Goal: Task Accomplishment & Management: Manage account settings

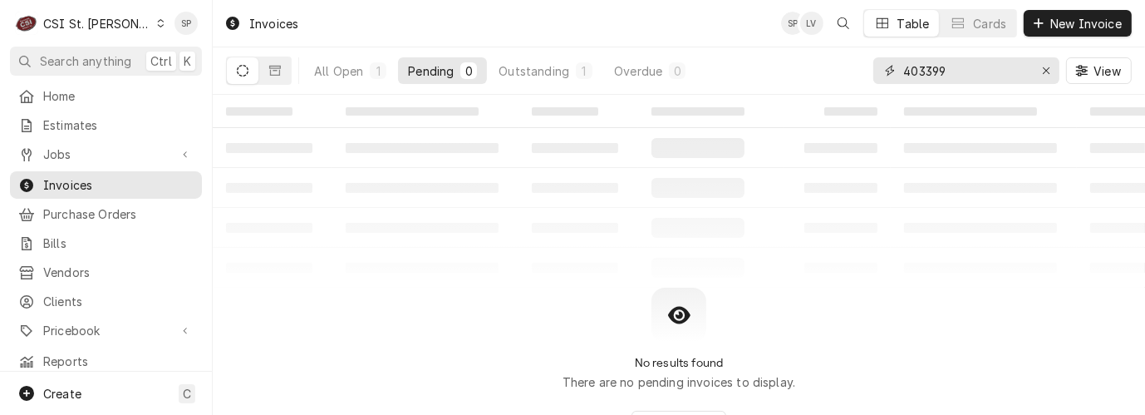
click at [959, 66] on input "403399" at bounding box center [966, 70] width 125 height 27
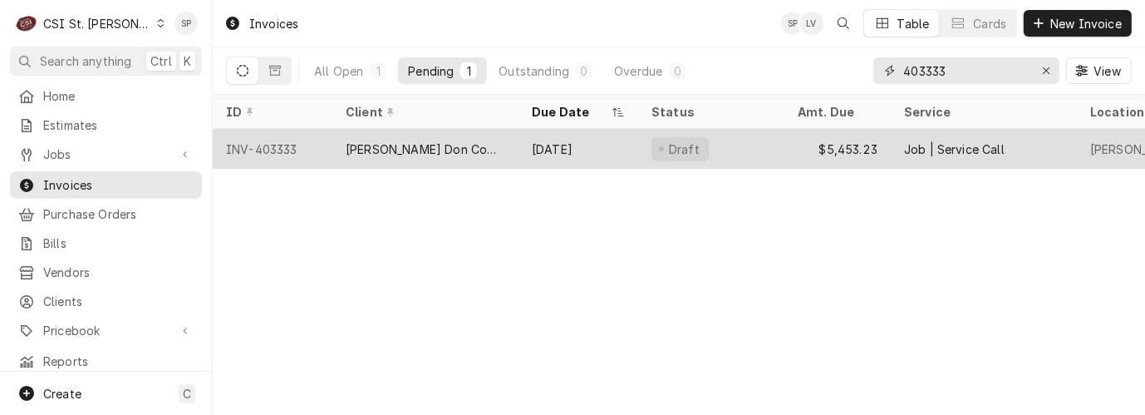
type input "403333"
click at [274, 146] on div "INV-403333" at bounding box center [273, 149] width 120 height 40
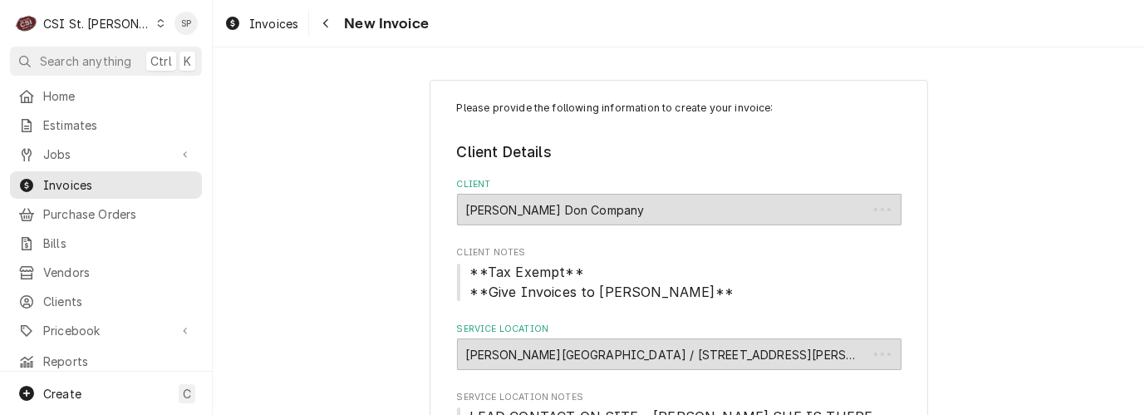
type textarea "x"
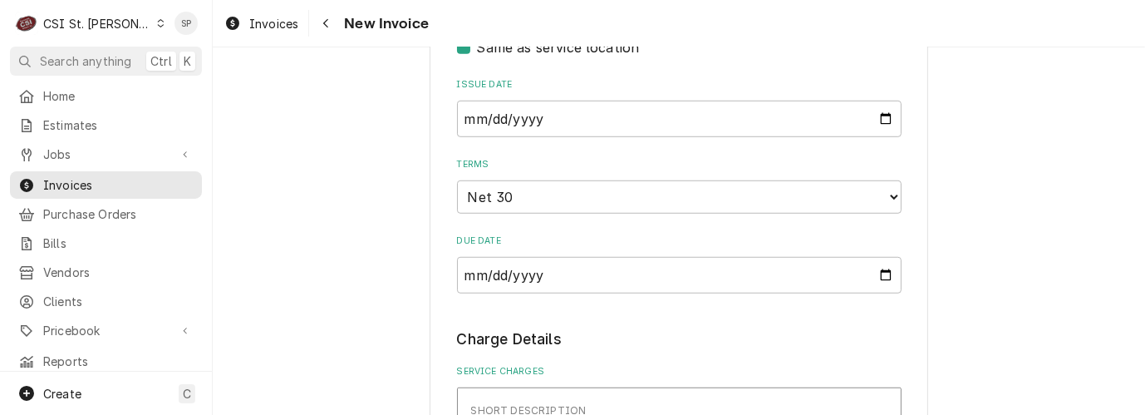
scroll to position [1010, 0]
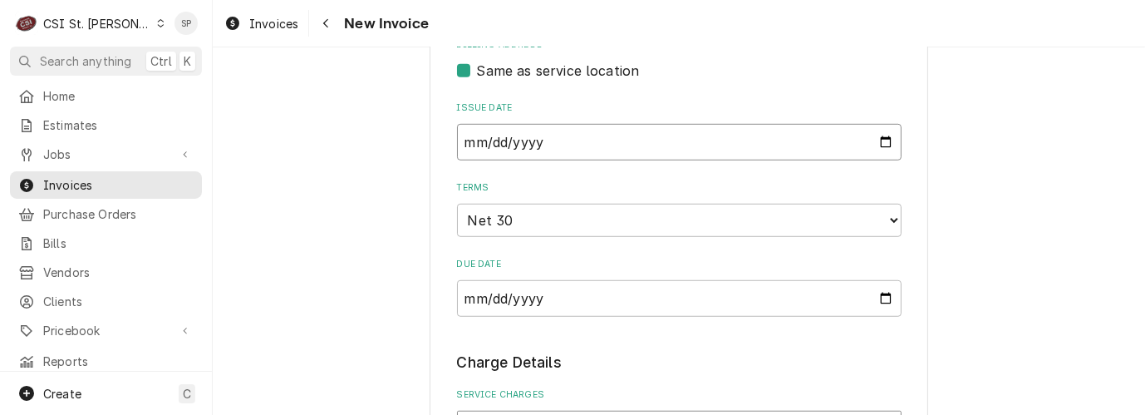
click at [876, 160] on input "2025-08-22" at bounding box center [679, 142] width 445 height 37
type input "2025-08-31"
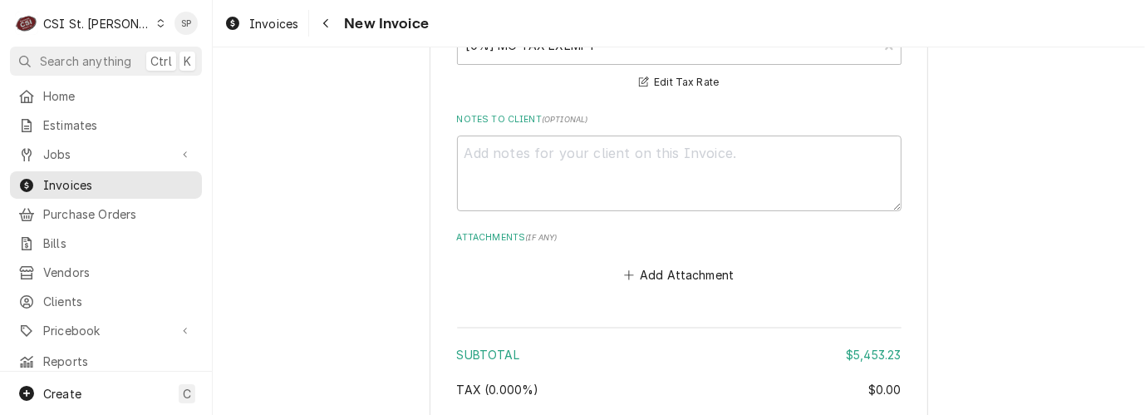
scroll to position [8470, 0]
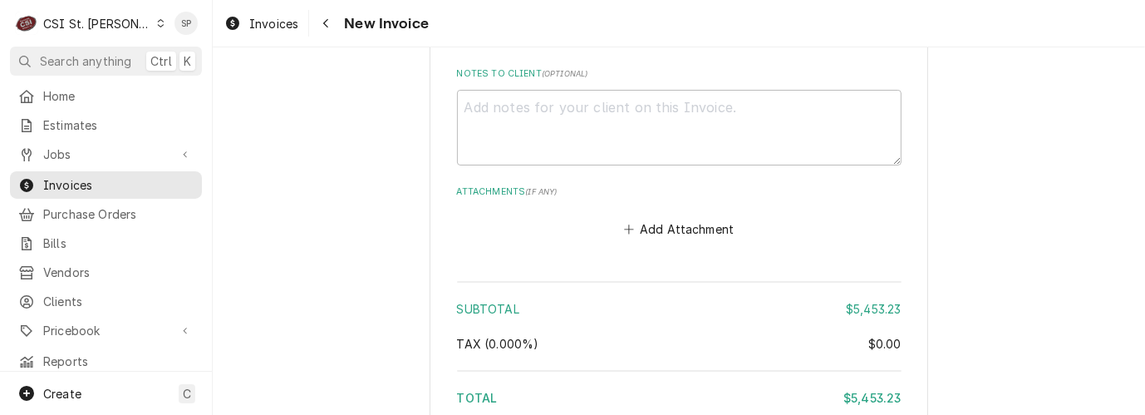
type textarea "x"
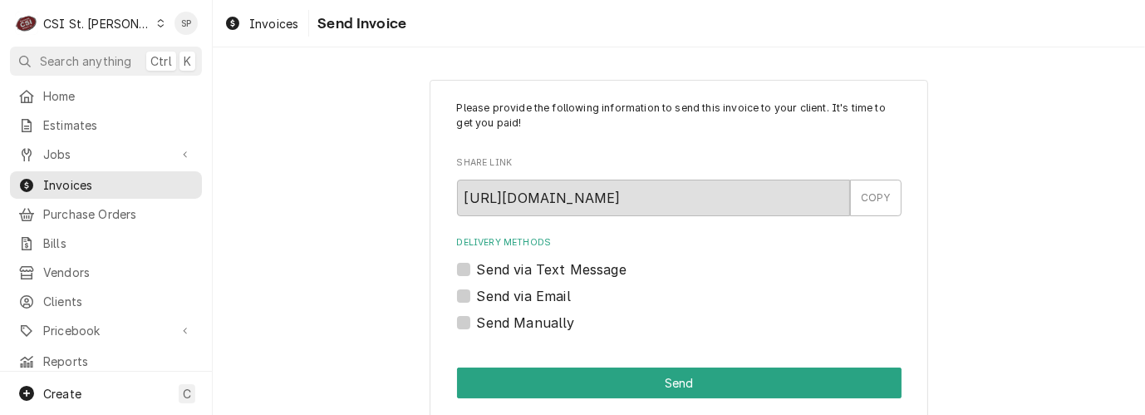
click at [477, 292] on label "Send via Email" at bounding box center [524, 296] width 94 height 20
click at [477, 292] on input "Send via Email" at bounding box center [699, 304] width 445 height 37
checkbox input "true"
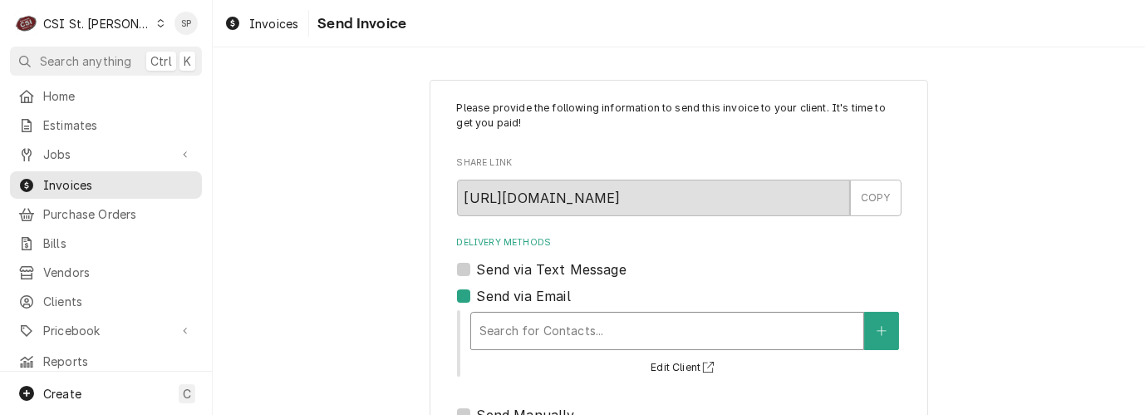
click at [495, 328] on div "Delivery Methods" at bounding box center [668, 331] width 376 height 30
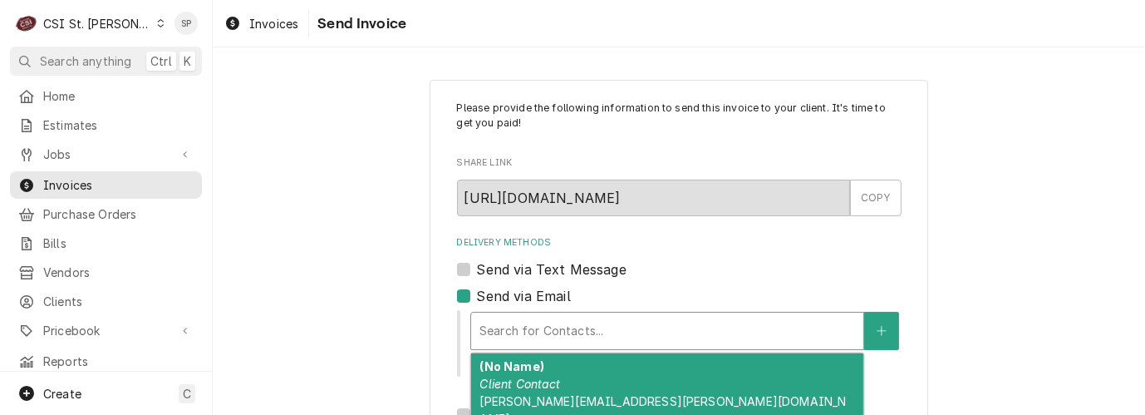
click at [505, 382] on em "Client Contact" at bounding box center [520, 384] width 81 height 14
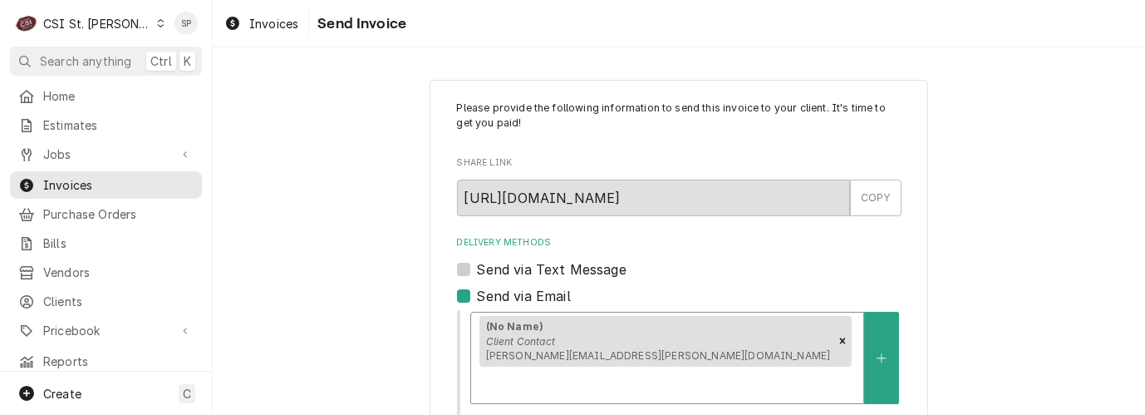
scroll to position [310, 0]
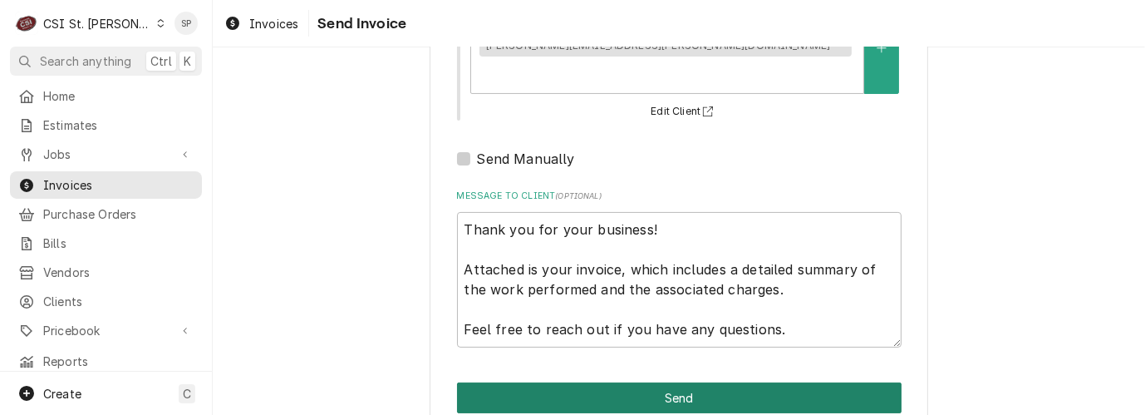
click at [759, 382] on button "Send" at bounding box center [679, 397] width 445 height 31
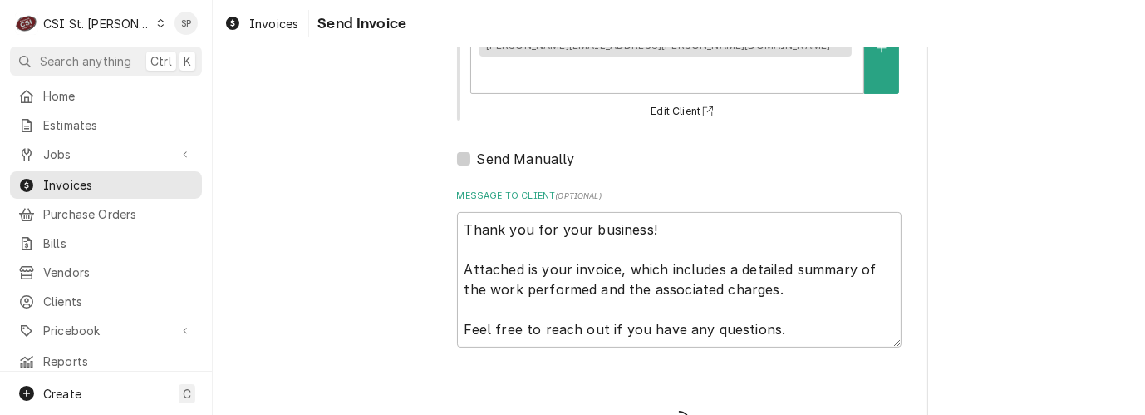
type textarea "x"
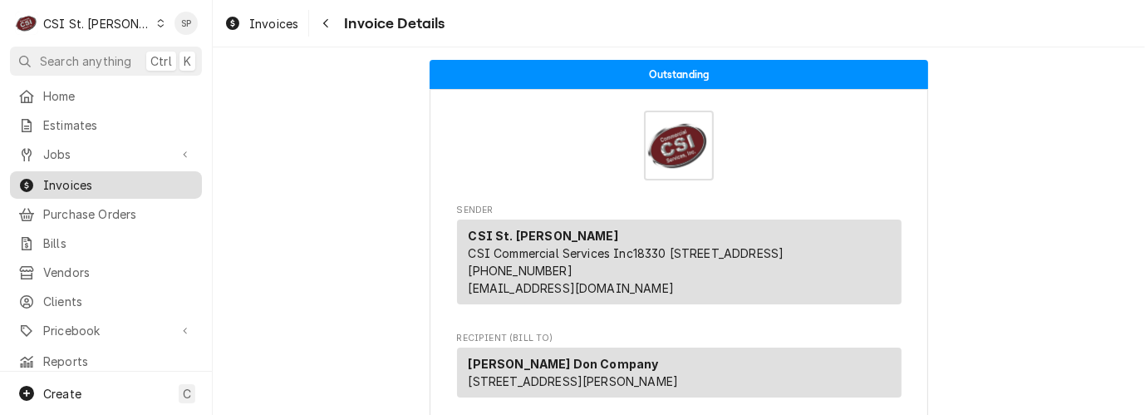
click at [151, 184] on span "Invoices" at bounding box center [118, 184] width 150 height 17
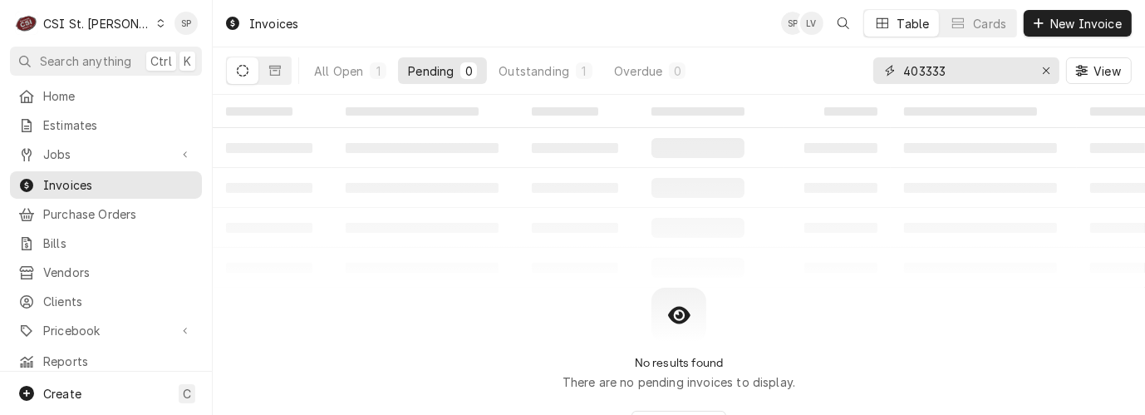
click at [953, 69] on input "403333" at bounding box center [966, 70] width 125 height 27
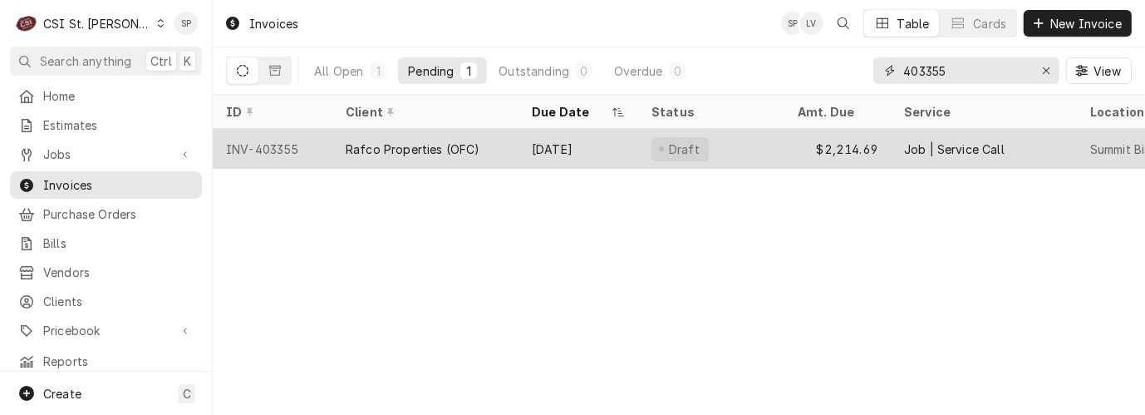
type input "403355"
click at [263, 141] on div "INV-403355" at bounding box center [273, 149] width 120 height 40
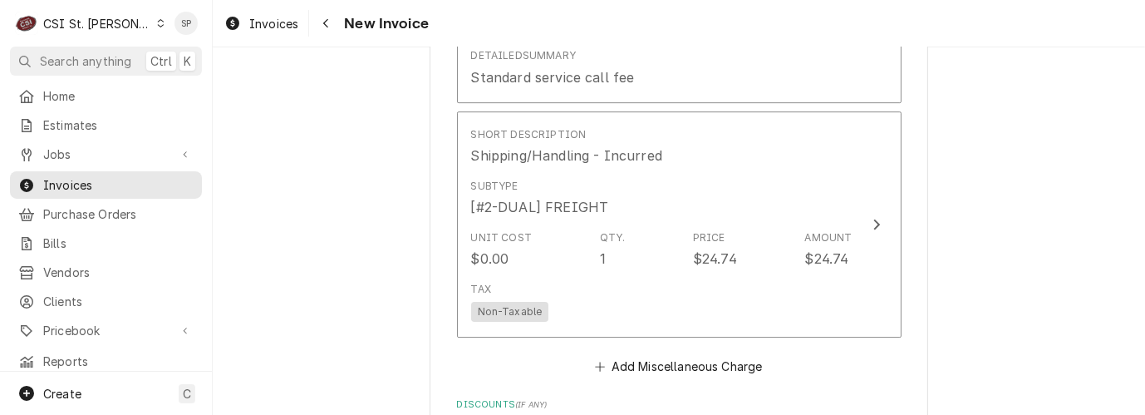
scroll to position [4767, 0]
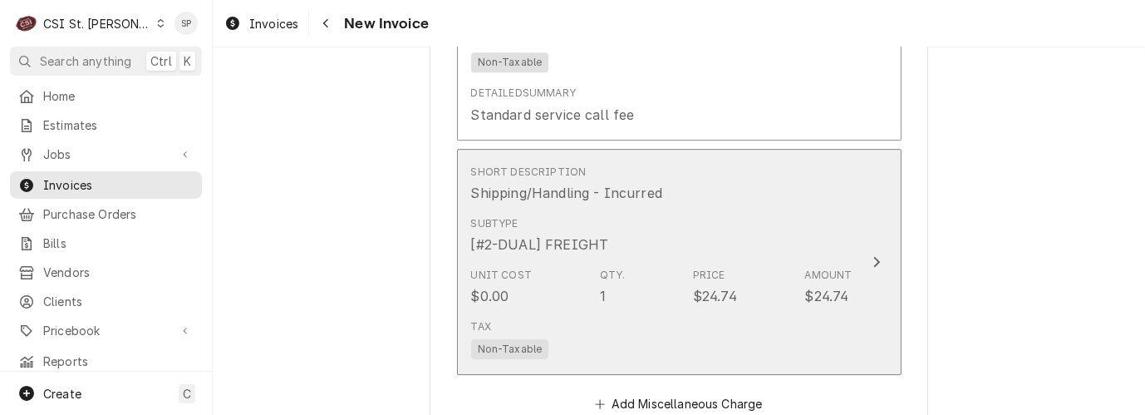
click at [596, 226] on div "Subtype [#2-DUAL] FREIGHT" at bounding box center [662, 235] width 382 height 52
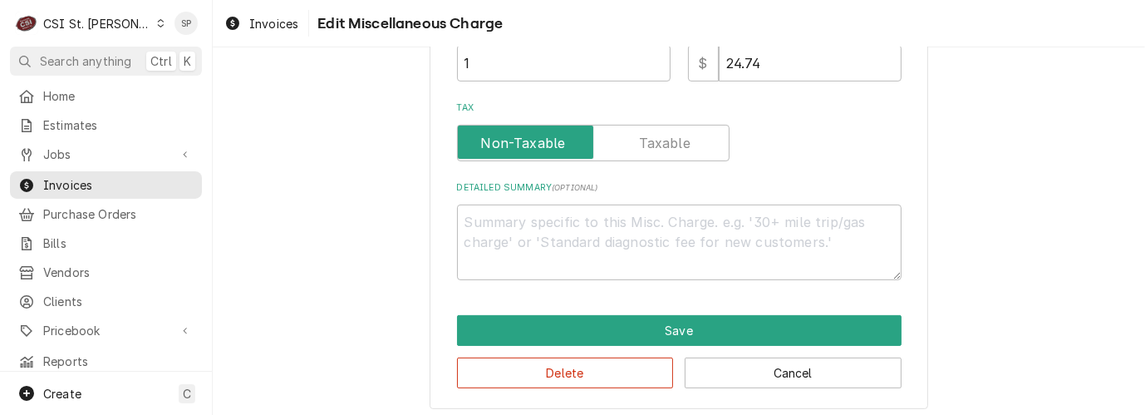
scroll to position [387, 0]
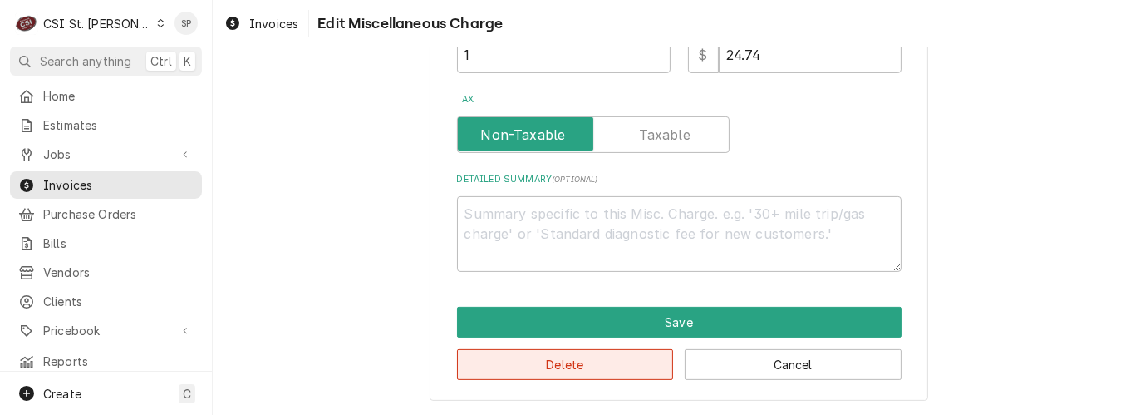
click at [587, 371] on button "Delete" at bounding box center [565, 364] width 217 height 31
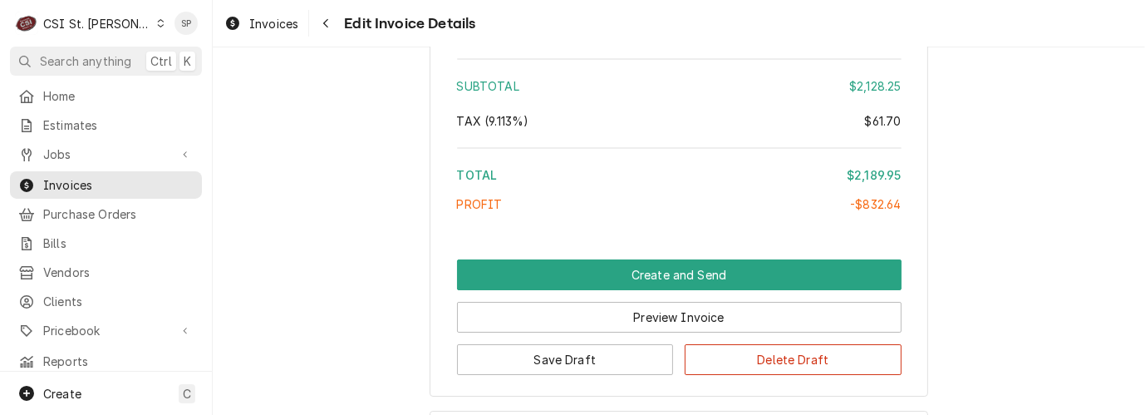
scroll to position [5344, 0]
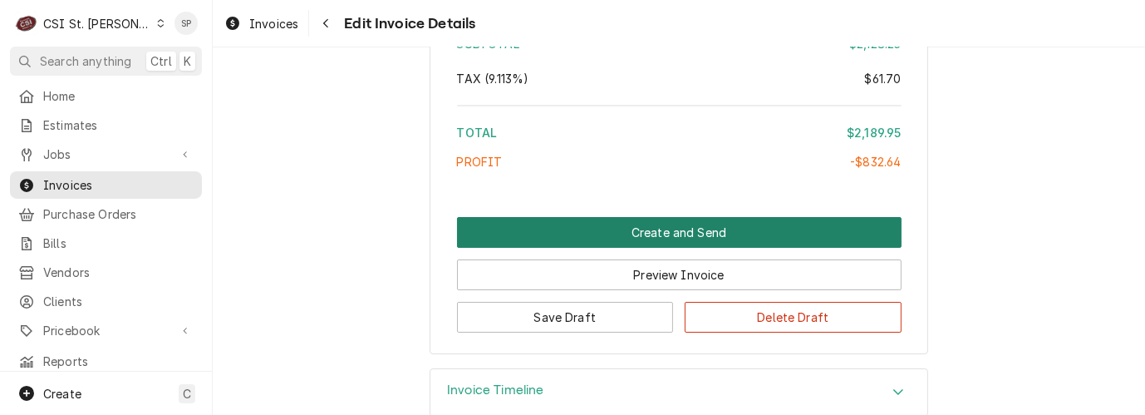
click at [683, 217] on button "Create and Send" at bounding box center [679, 232] width 445 height 31
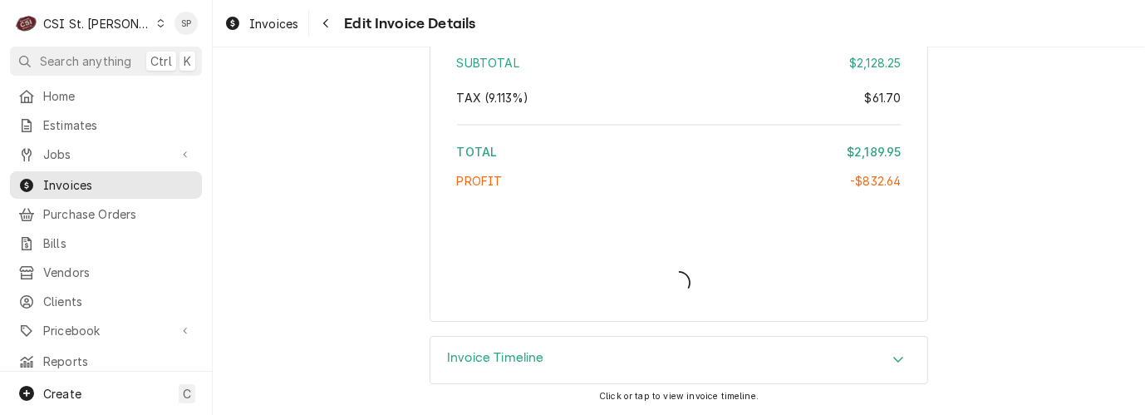
scroll to position [5291, 0]
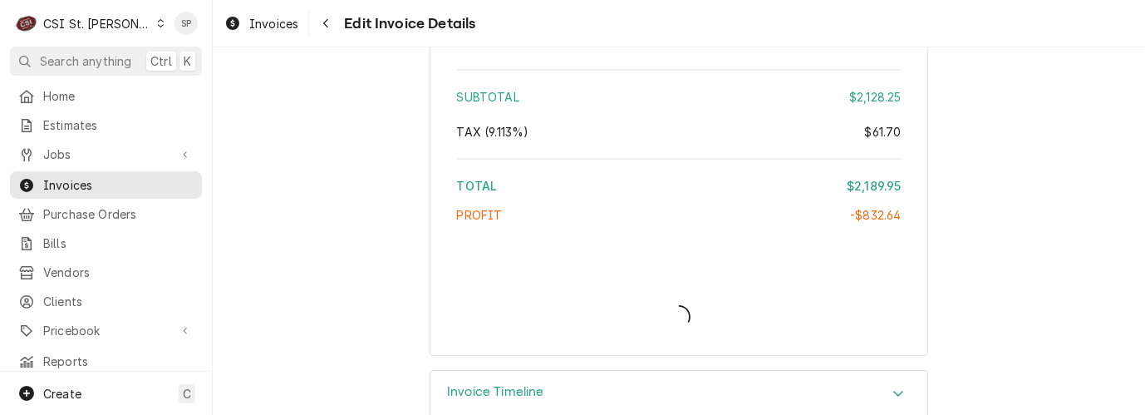
type textarea "x"
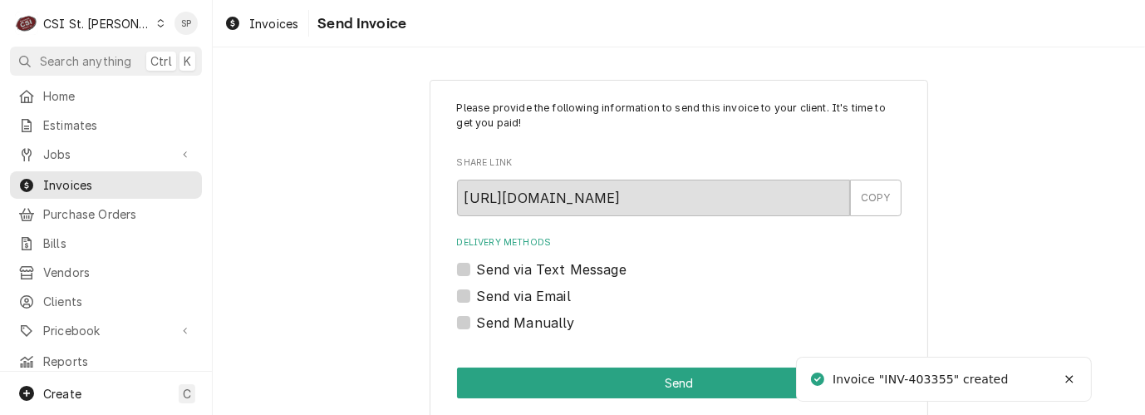
click at [477, 294] on label "Send via Email" at bounding box center [524, 296] width 94 height 20
click at [477, 294] on input "Send via Email" at bounding box center [699, 304] width 445 height 37
checkbox input "true"
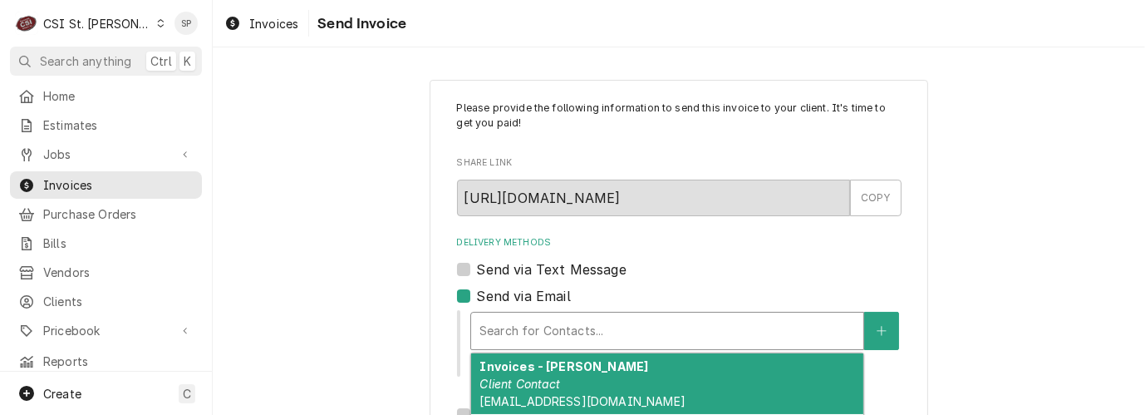
click at [481, 330] on div "Delivery Methods" at bounding box center [668, 331] width 376 height 30
click at [508, 391] on div "Invoices - Vicky Client Contact vickys@csi1.com" at bounding box center [667, 383] width 392 height 61
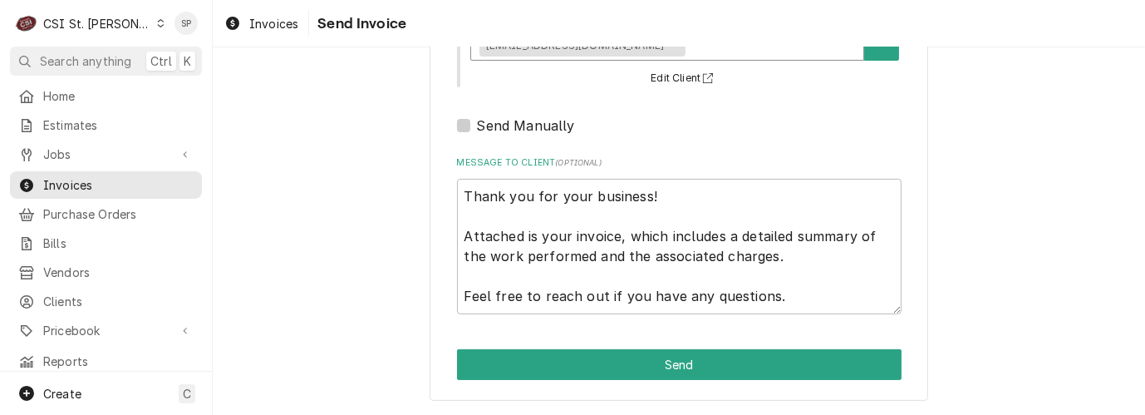
scroll to position [310, 0]
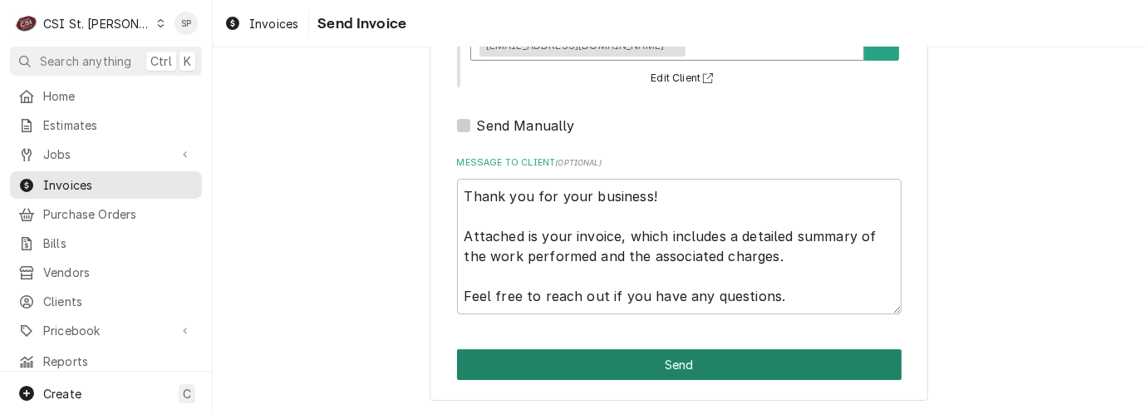
click at [717, 366] on button "Send" at bounding box center [679, 364] width 445 height 31
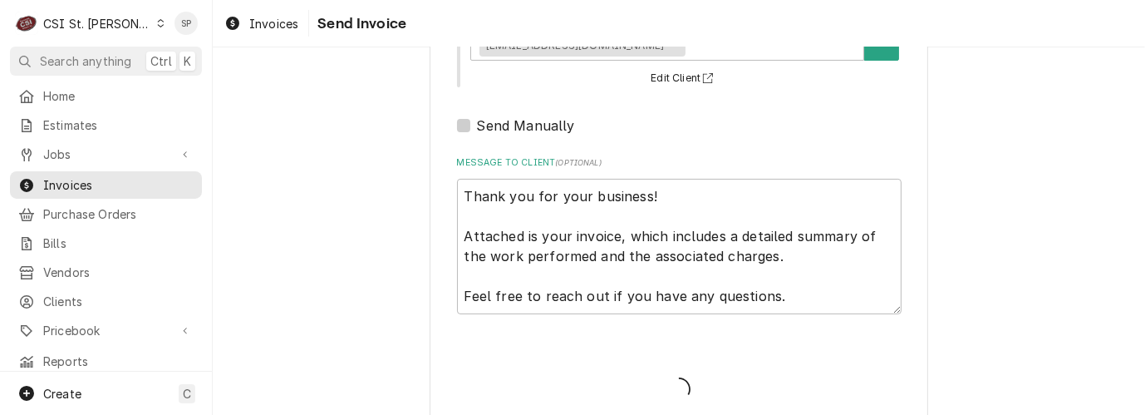
type textarea "x"
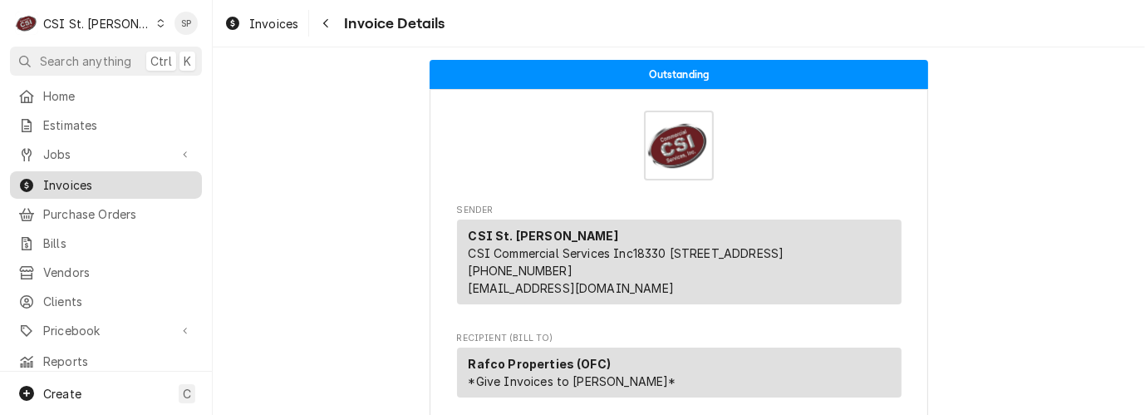
click at [120, 177] on span "Invoices" at bounding box center [118, 184] width 150 height 17
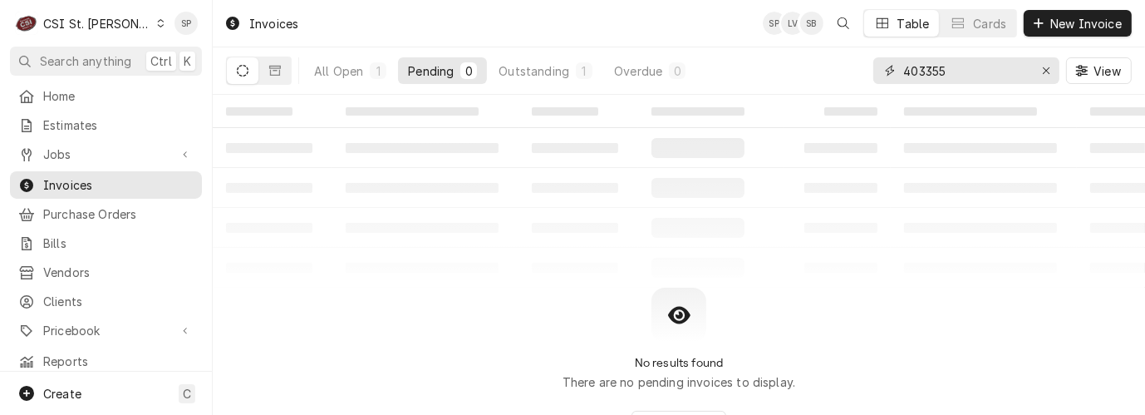
click at [953, 71] on input "403355" at bounding box center [966, 70] width 125 height 27
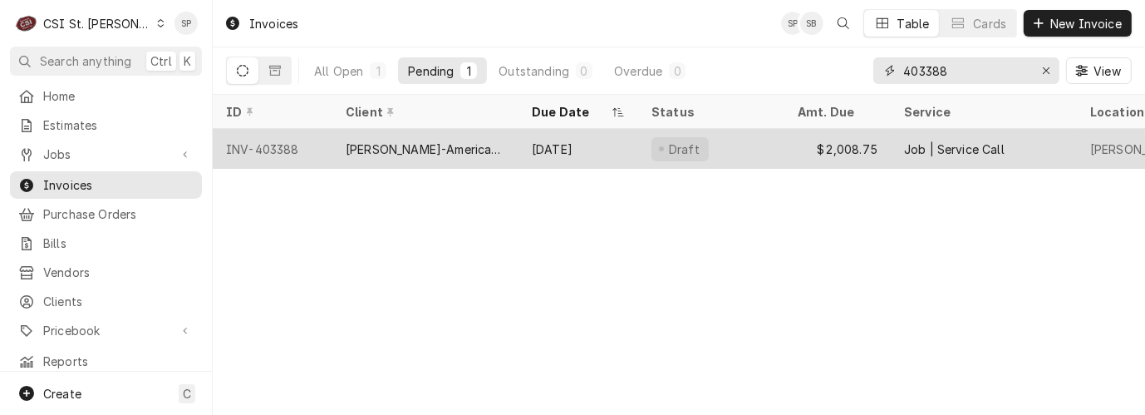
type input "403388"
click at [262, 141] on div "INV-403388" at bounding box center [273, 149] width 120 height 40
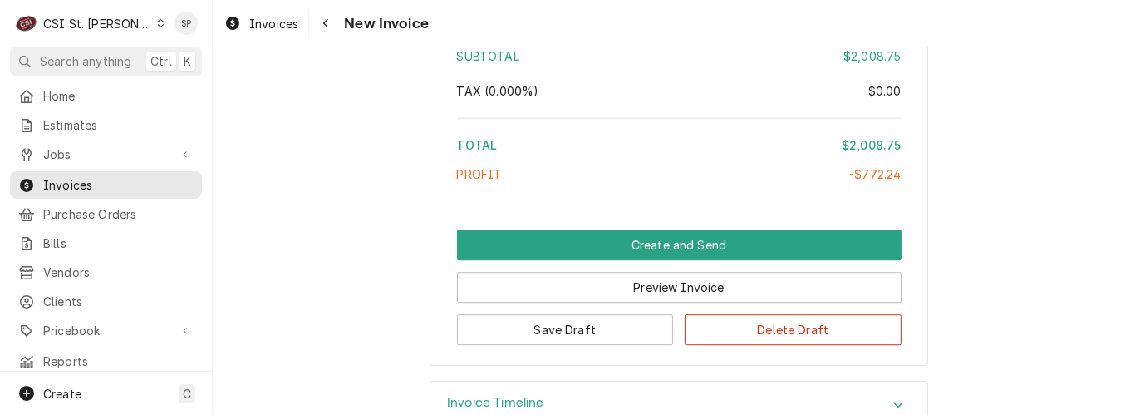
scroll to position [4106, 0]
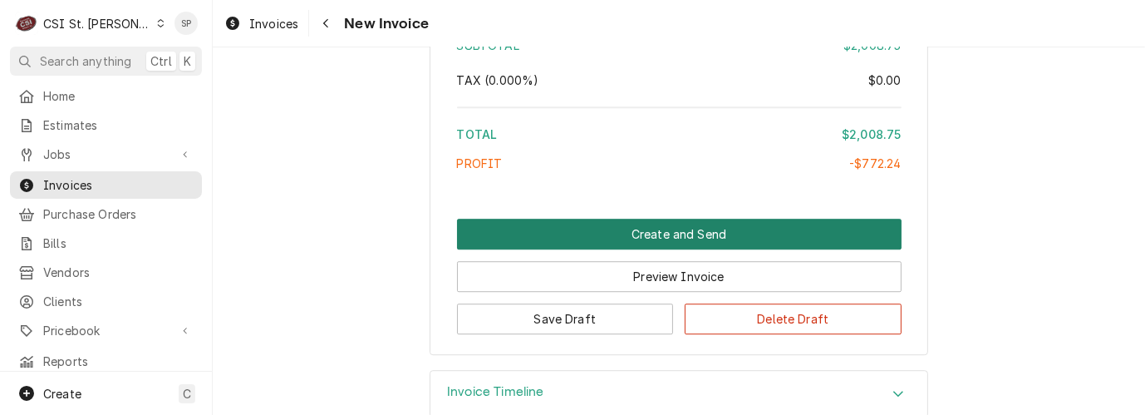
click at [691, 219] on button "Create and Send" at bounding box center [679, 234] width 445 height 31
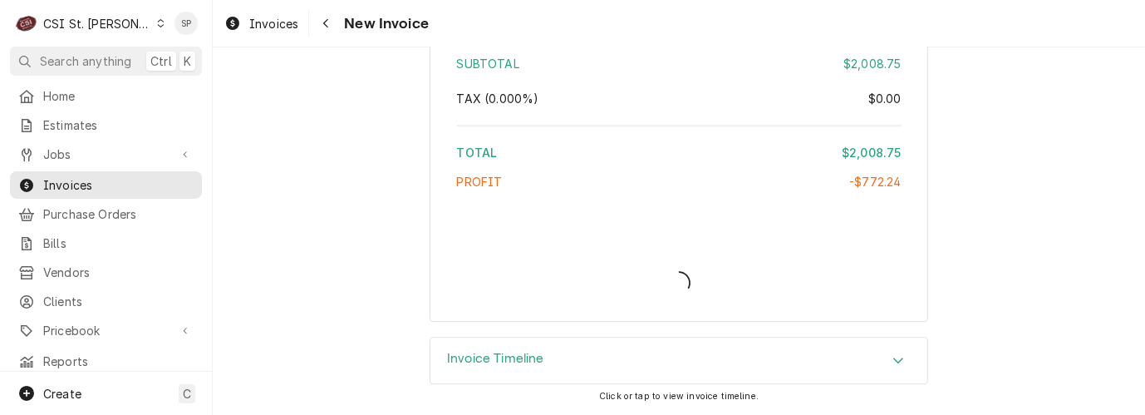
scroll to position [4053, 0]
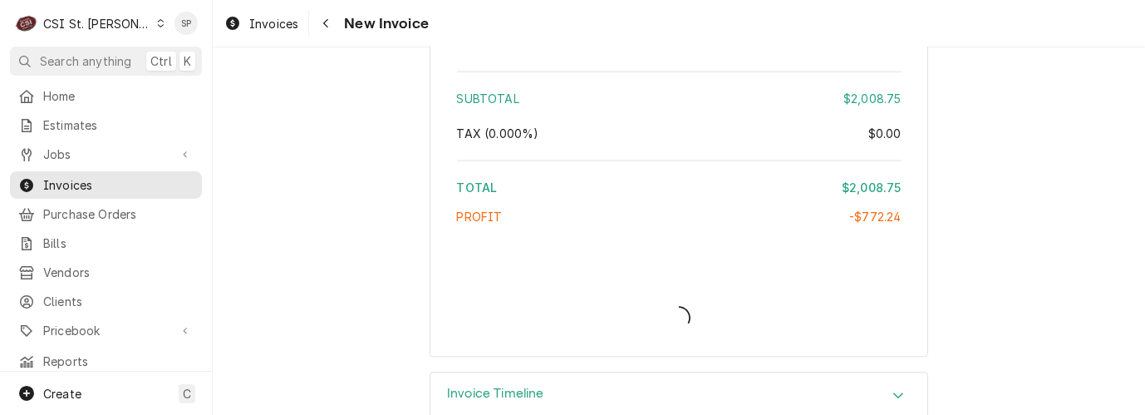
type textarea "x"
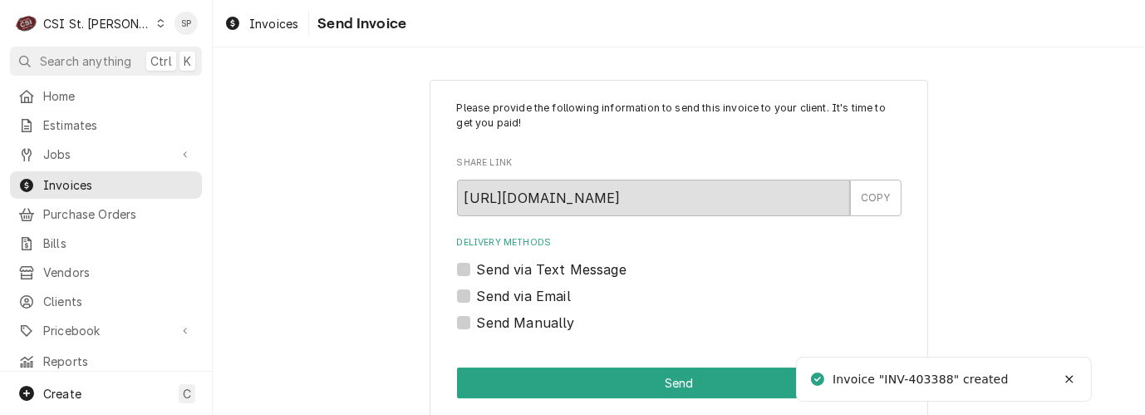
click at [477, 297] on label "Send via Email" at bounding box center [524, 296] width 94 height 20
click at [477, 297] on input "Send via Email" at bounding box center [699, 304] width 445 height 37
checkbox input "true"
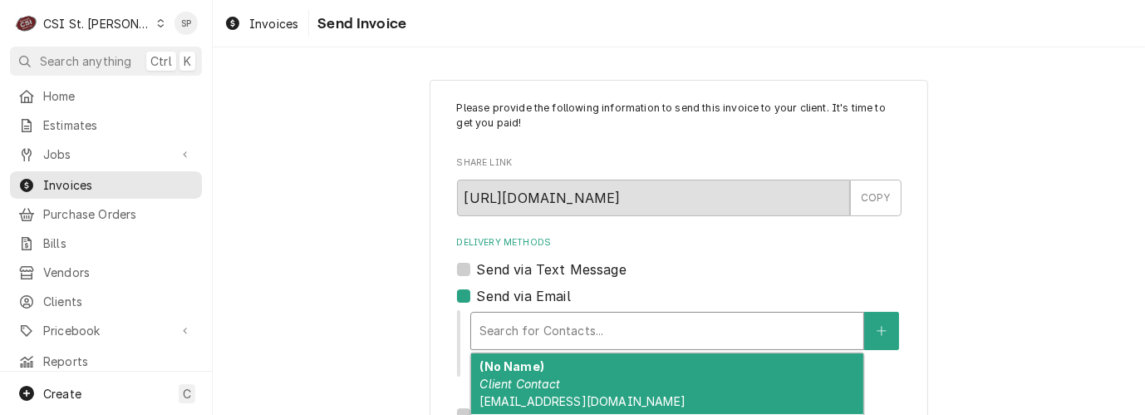
click at [490, 323] on div "Delivery Methods" at bounding box center [668, 331] width 376 height 30
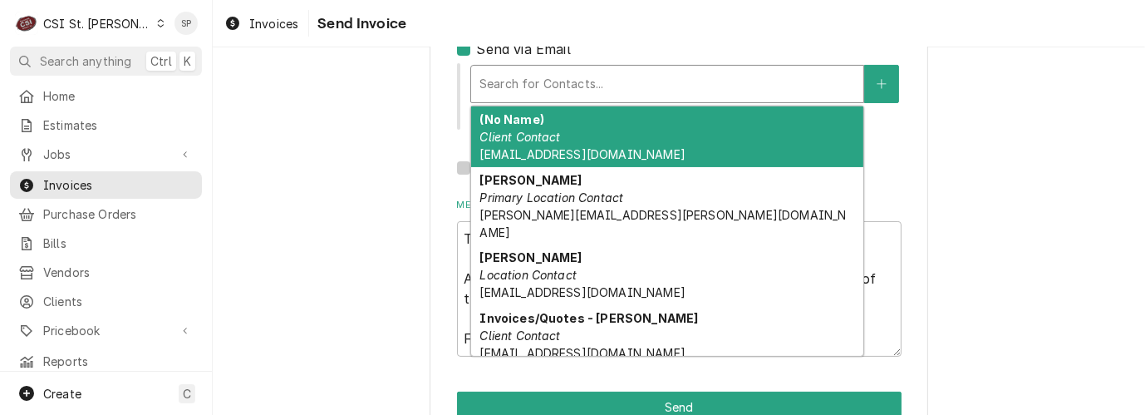
scroll to position [283, 0]
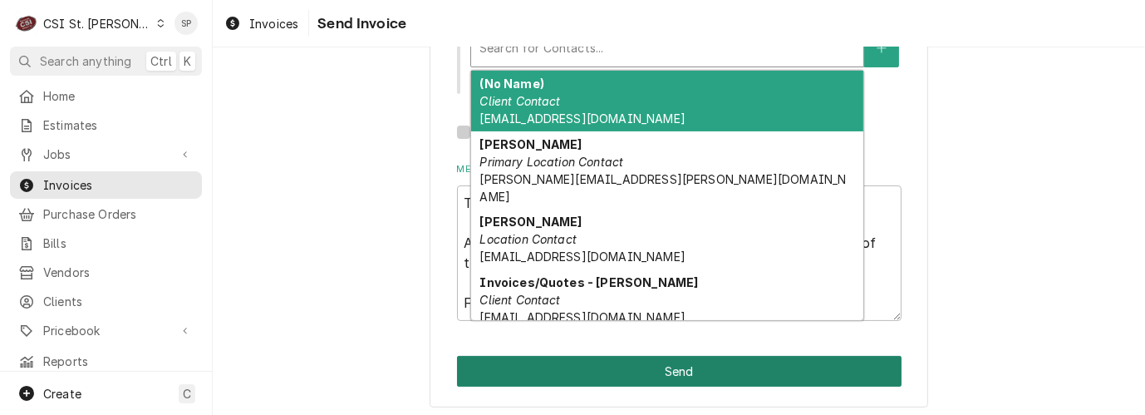
click at [706, 369] on button "Send" at bounding box center [679, 371] width 445 height 31
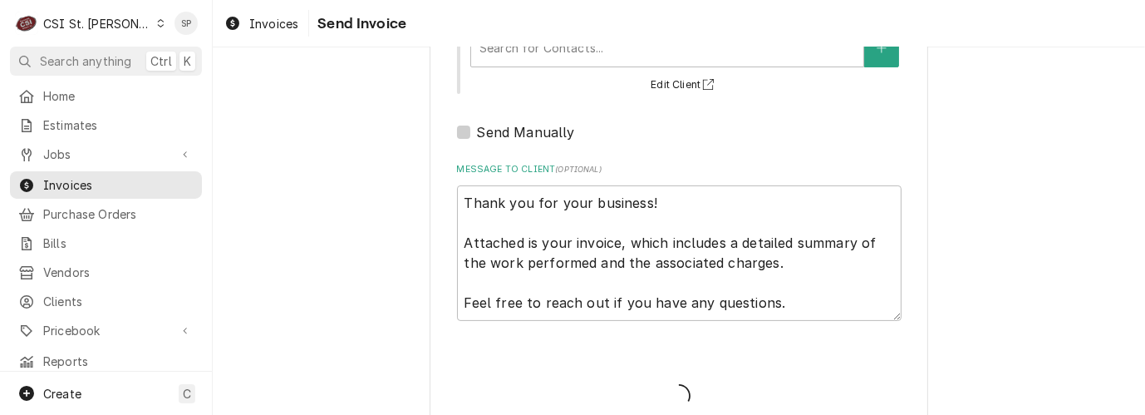
scroll to position [261, 0]
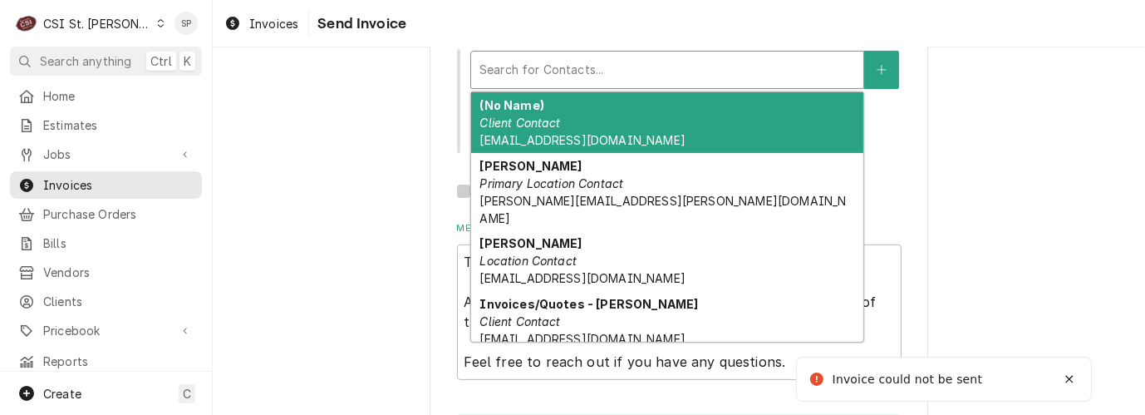
click at [603, 67] on div "Delivery Methods" at bounding box center [668, 70] width 376 height 30
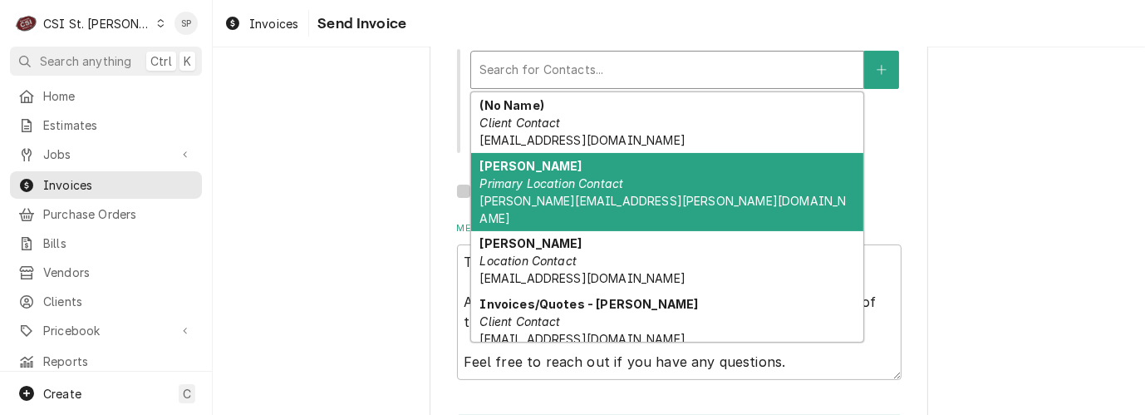
click at [551, 154] on div "[PERSON_NAME] Primary Location Contact [PERSON_NAME][EMAIL_ADDRESS][PERSON_NAME…" at bounding box center [667, 192] width 392 height 78
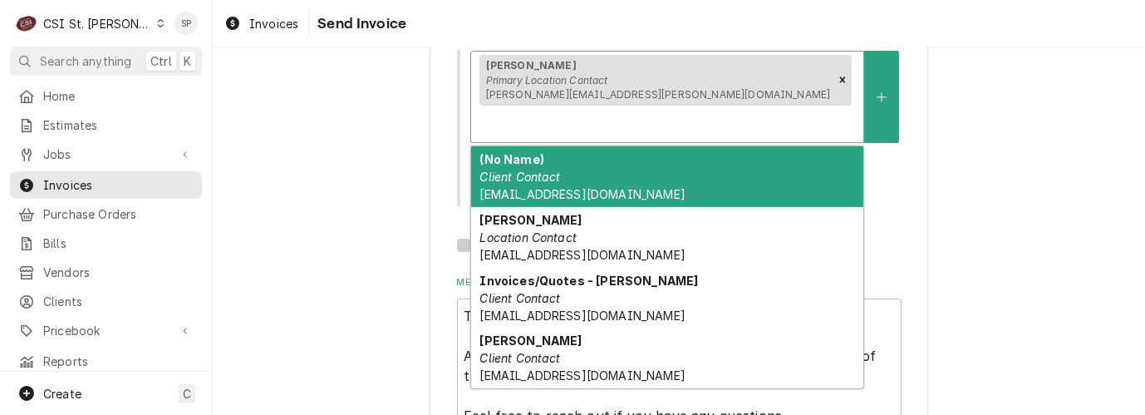
click at [664, 109] on div "Delivery Methods" at bounding box center [668, 124] width 376 height 30
click at [530, 170] on em "Client Contact" at bounding box center [520, 177] width 81 height 14
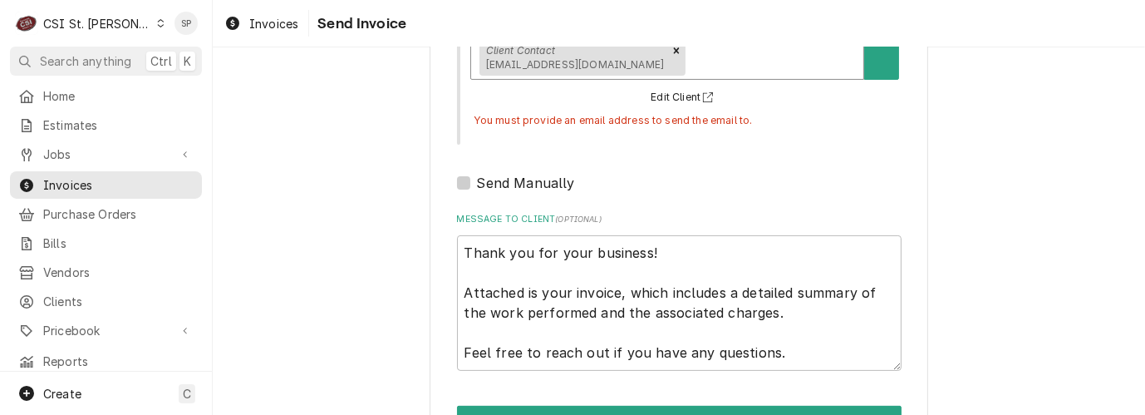
scroll to position [348, 0]
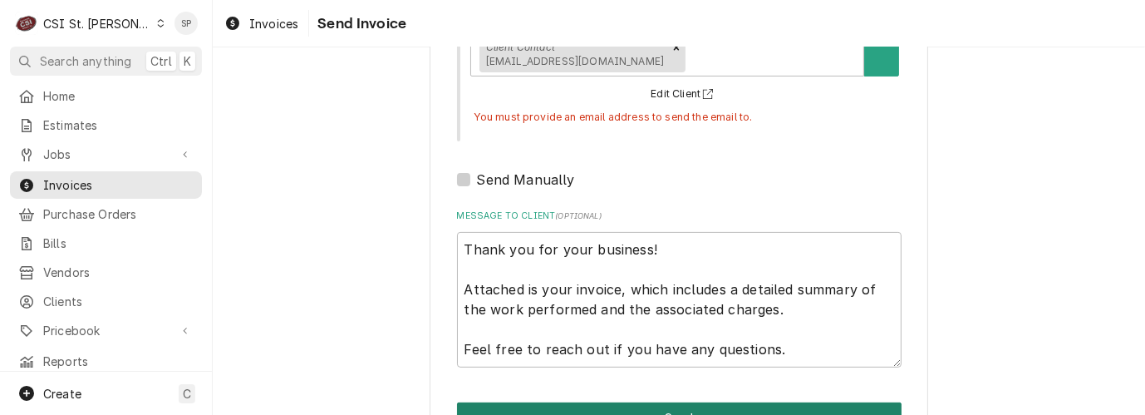
click at [643, 402] on button "Send" at bounding box center [679, 417] width 445 height 31
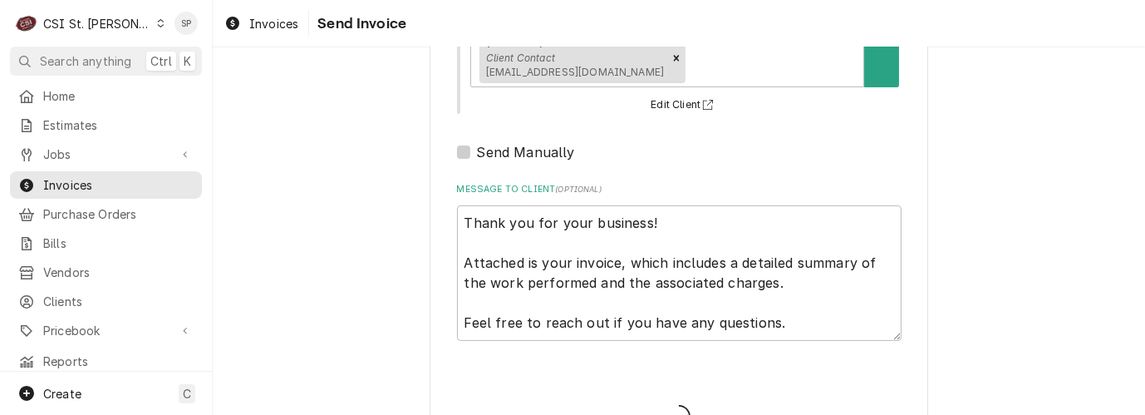
type textarea "x"
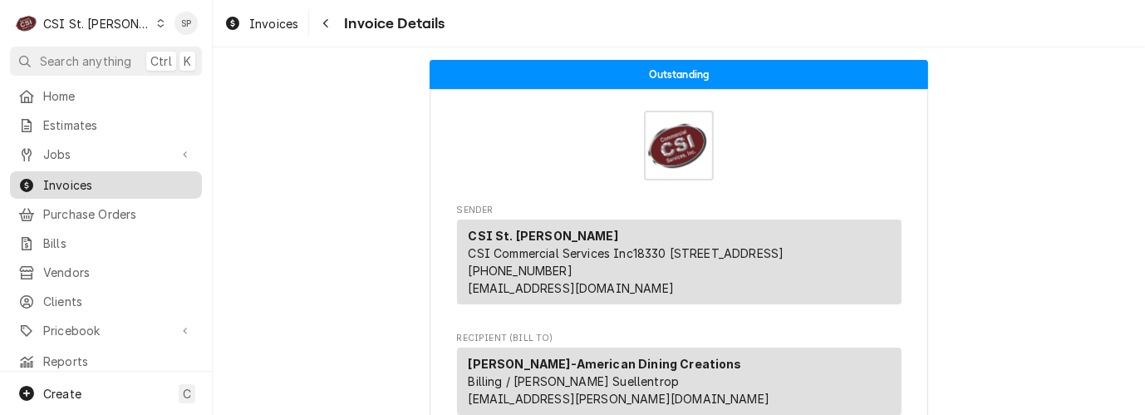
click at [126, 180] on span "Invoices" at bounding box center [118, 184] width 150 height 17
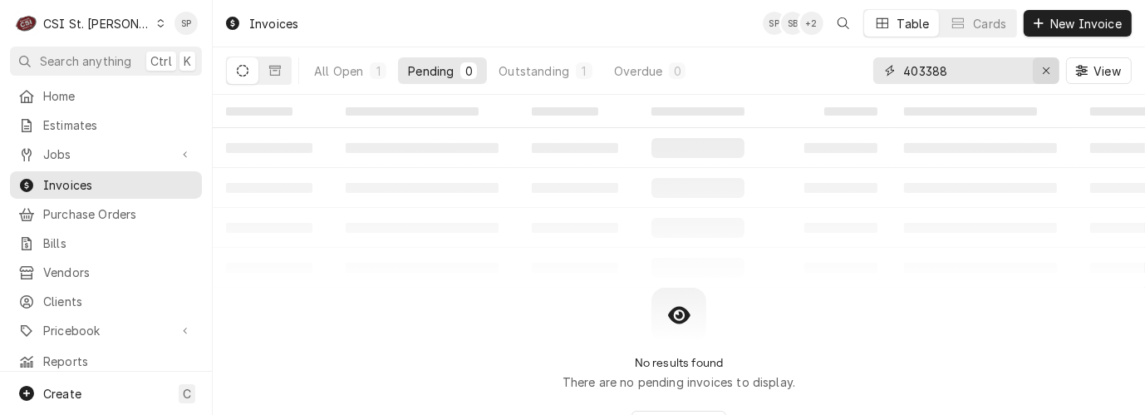
click at [1042, 73] on icon "Erase input" at bounding box center [1046, 71] width 9 height 12
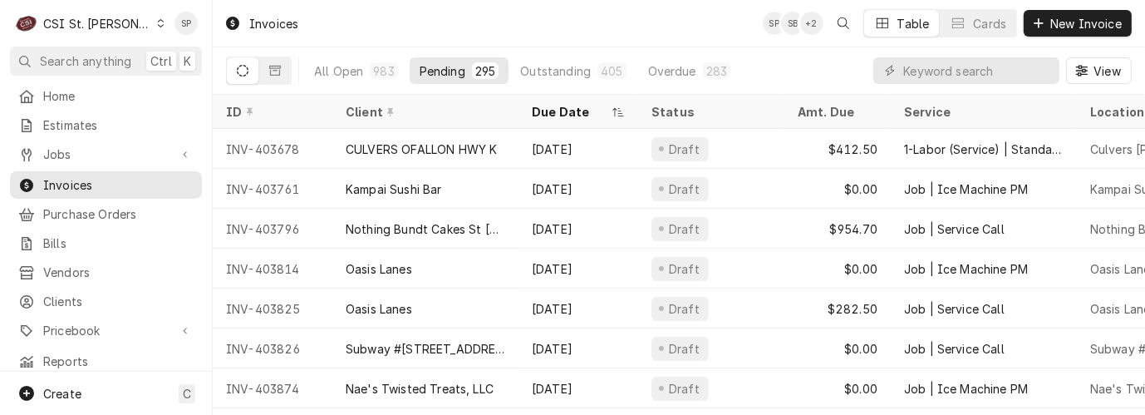
click at [430, 76] on div "Pending" at bounding box center [443, 70] width 46 height 17
click at [981, 68] on input "Dynamic Content Wrapper" at bounding box center [978, 70] width 148 height 27
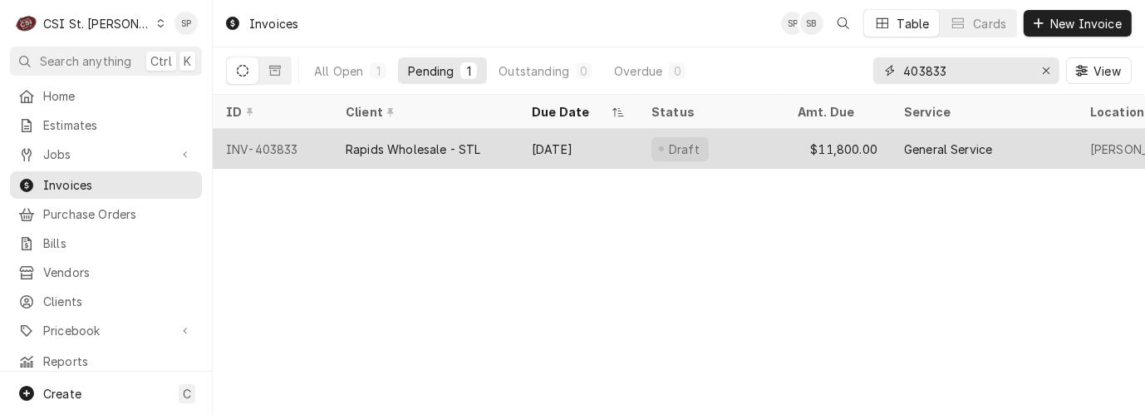
type input "403833"
click at [254, 146] on div "INV-403833" at bounding box center [273, 149] width 120 height 40
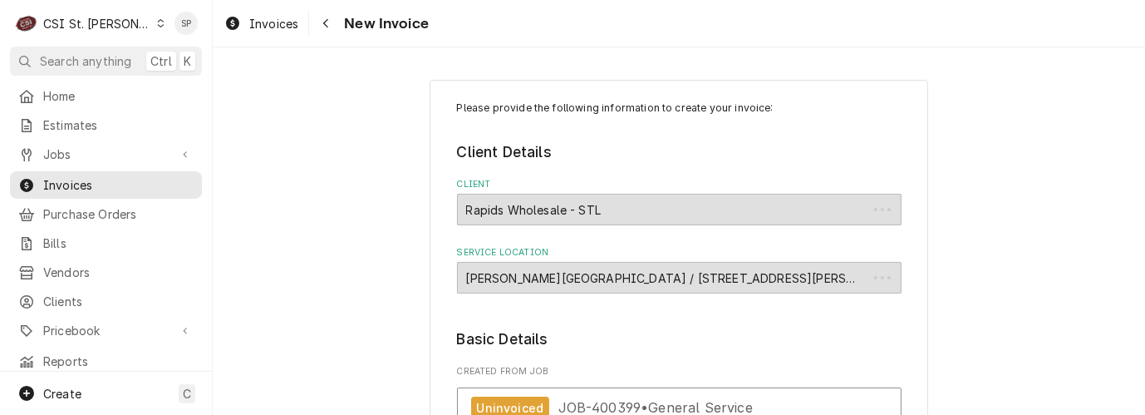
type textarea "x"
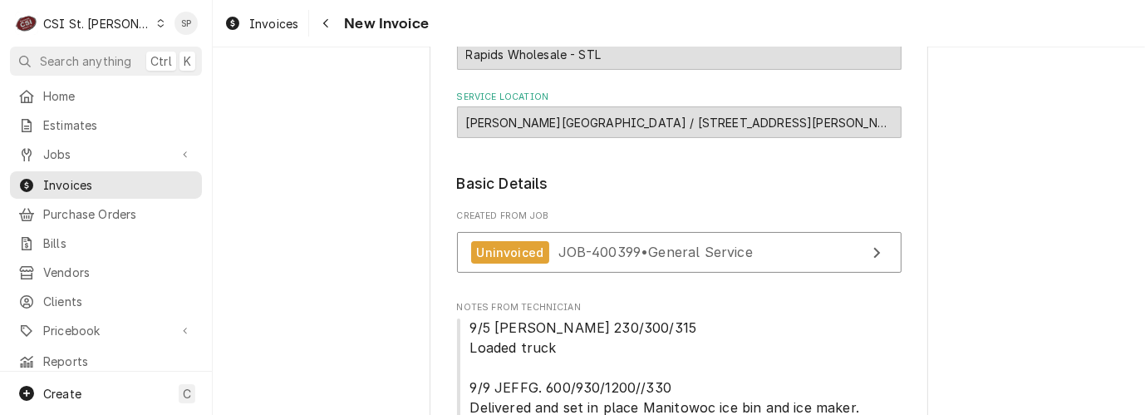
scroll to position [106, 0]
